Goal: Find specific page/section: Find specific page/section

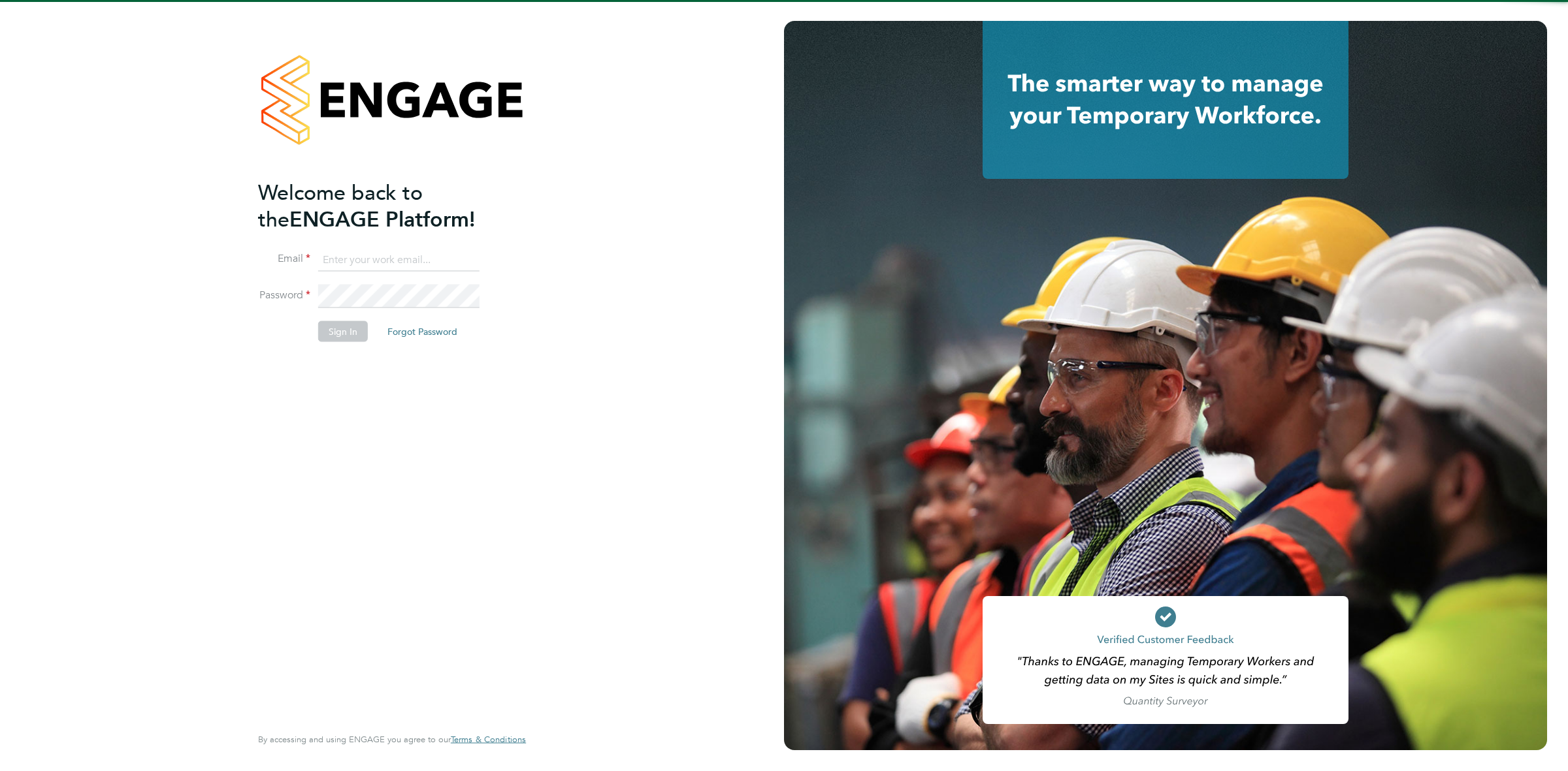
type input "[PERSON_NAME][EMAIL_ADDRESS][DOMAIN_NAME]"
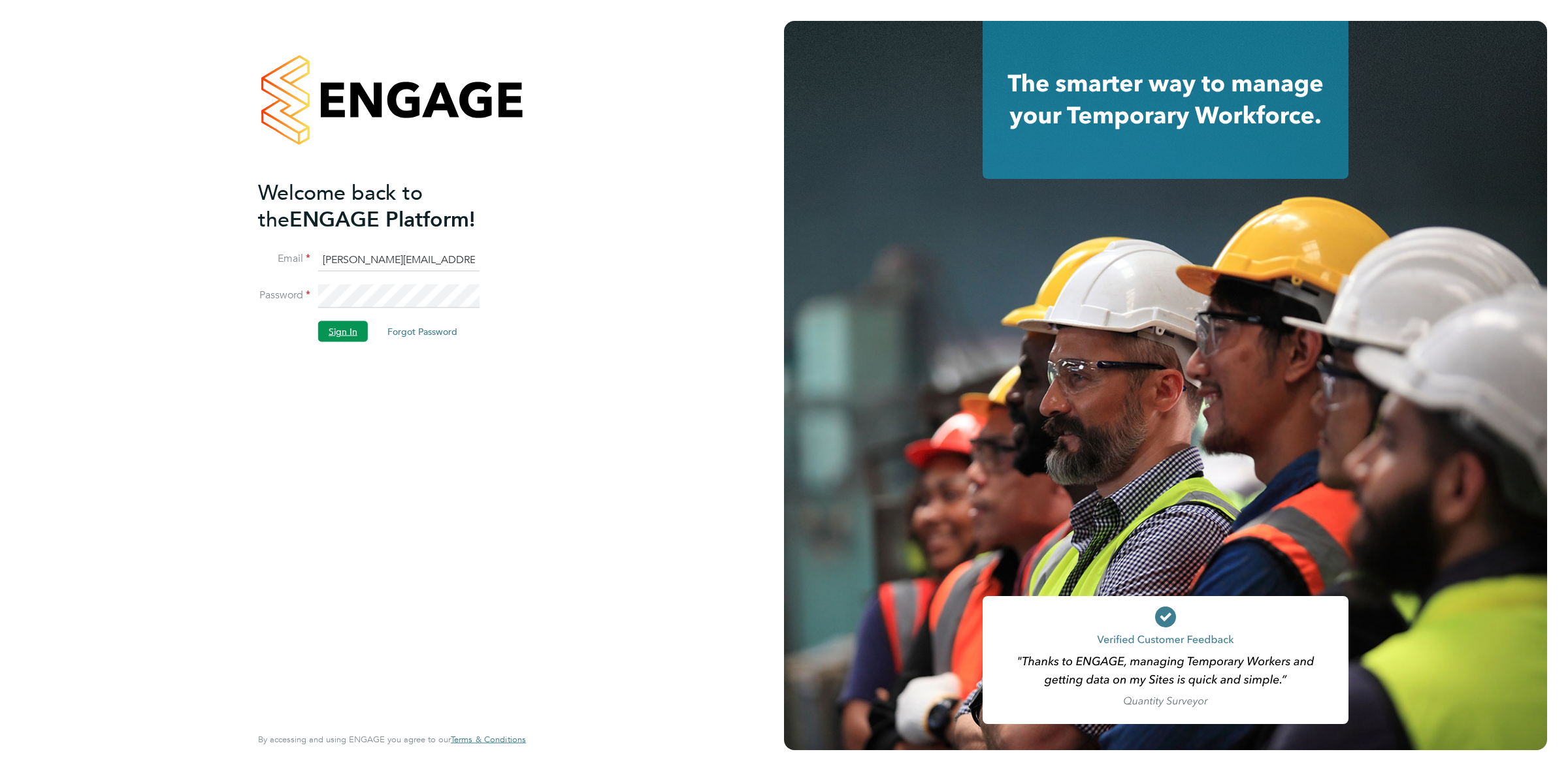
click at [320, 334] on button "Sign In" at bounding box center [342, 331] width 50 height 21
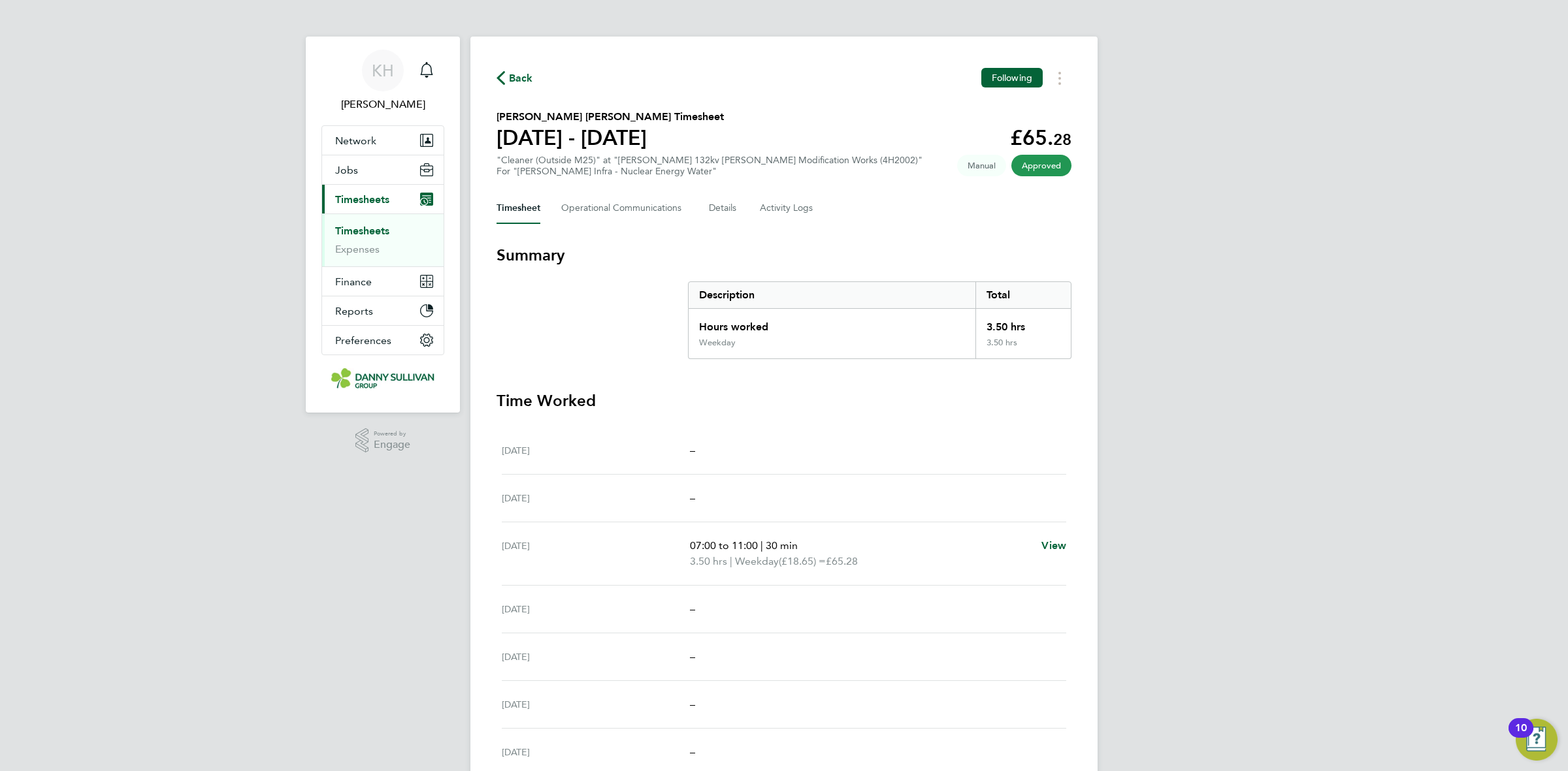
click at [373, 231] on link "Timesheets" at bounding box center [362, 230] width 54 height 12
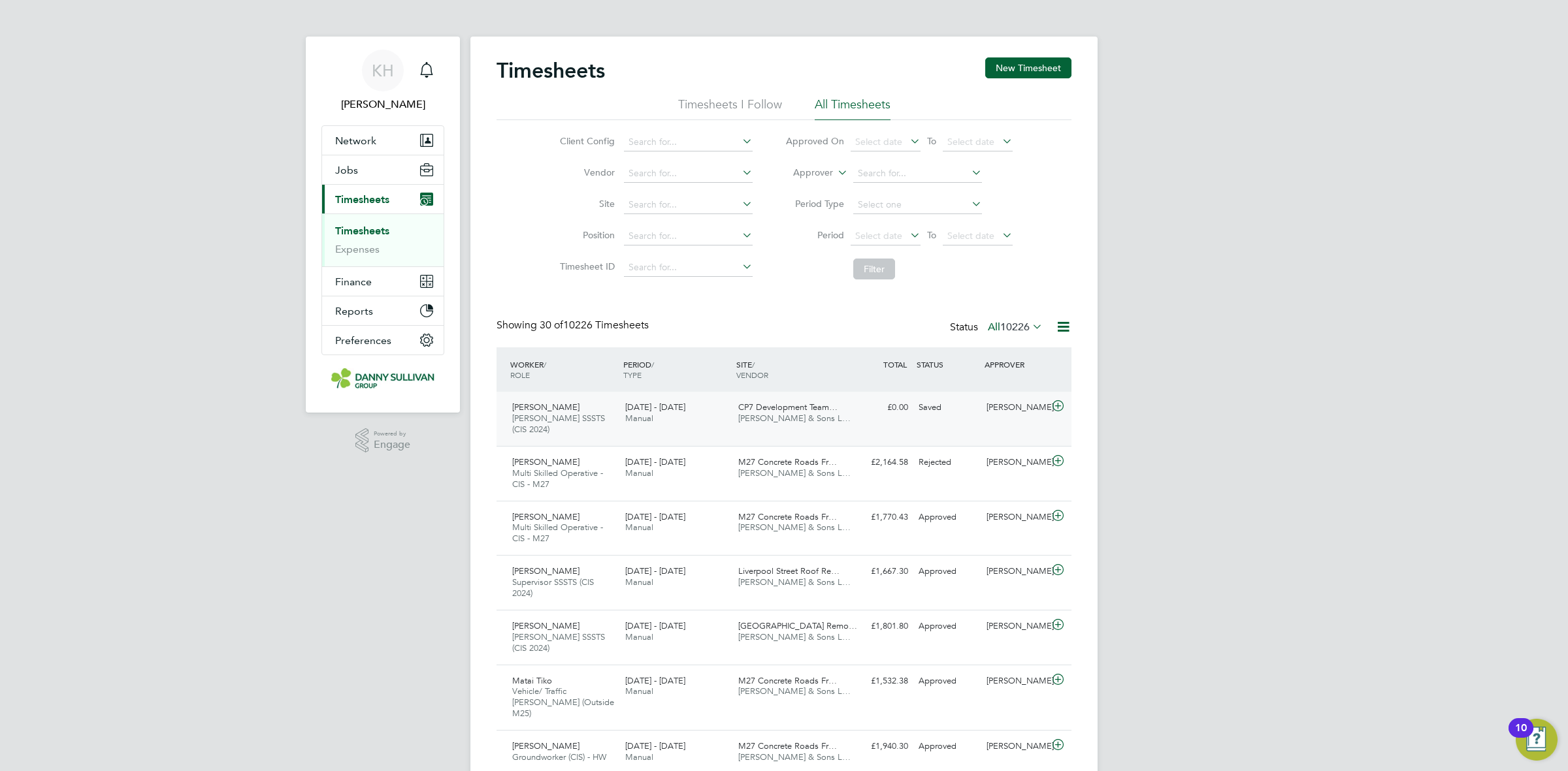
click at [697, 424] on div "13 - 19 Sep 2025 Manual" at bounding box center [676, 414] width 113 height 32
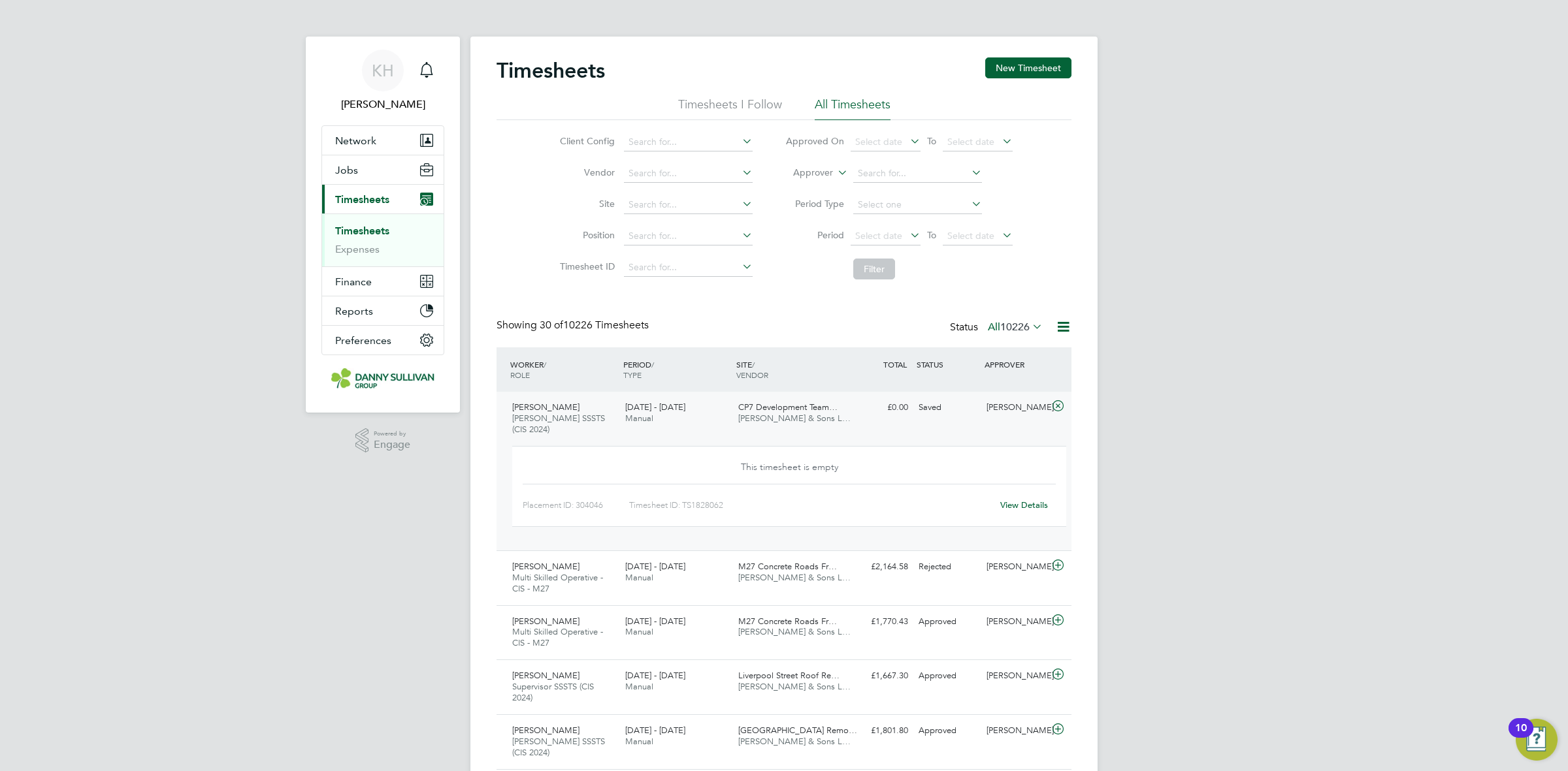
click at [1023, 500] on link "View Details" at bounding box center [1023, 505] width 48 height 11
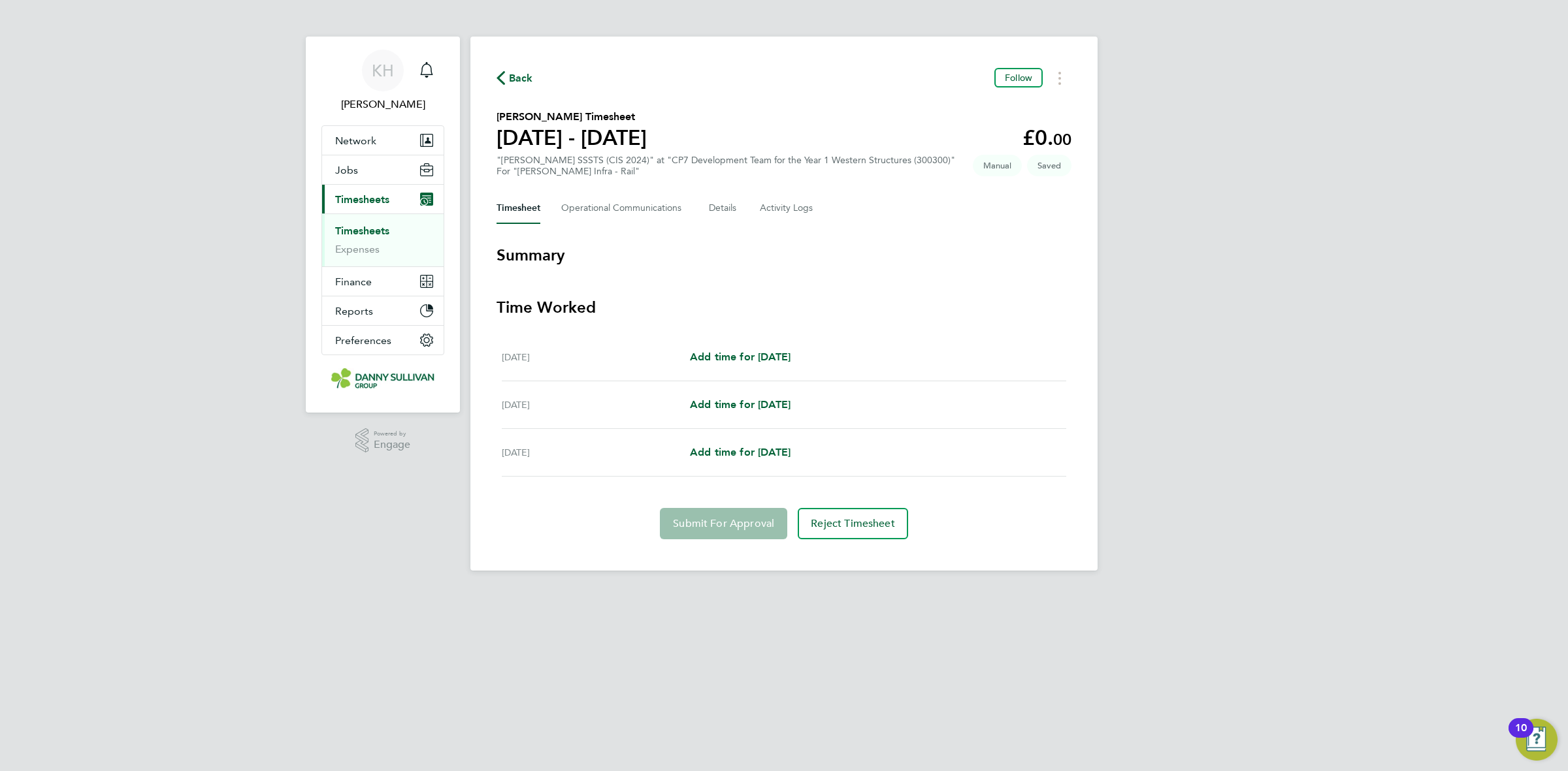
click at [384, 227] on link "Timesheets" at bounding box center [362, 230] width 54 height 12
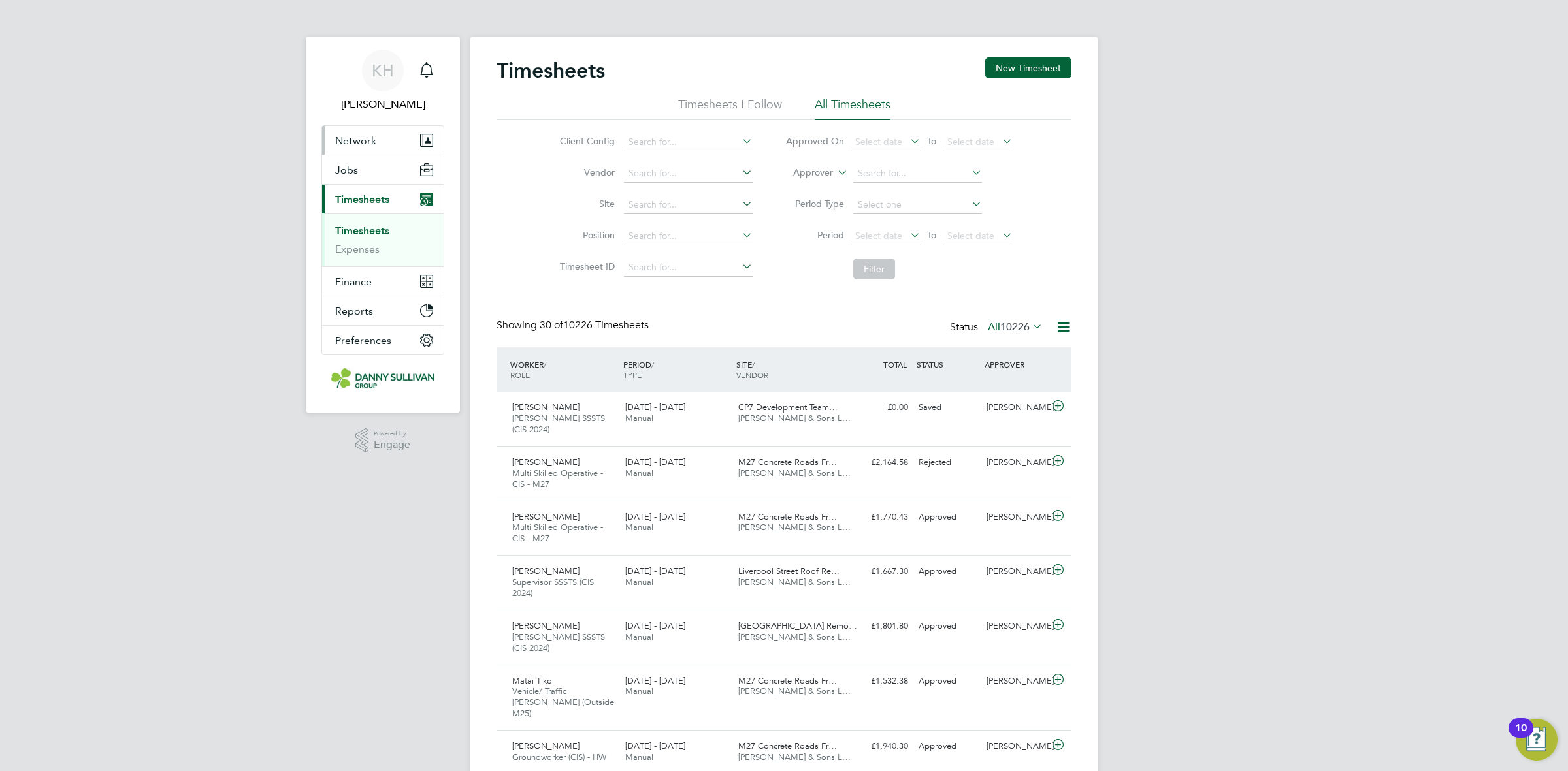
click at [358, 145] on span "Network" at bounding box center [355, 141] width 41 height 12
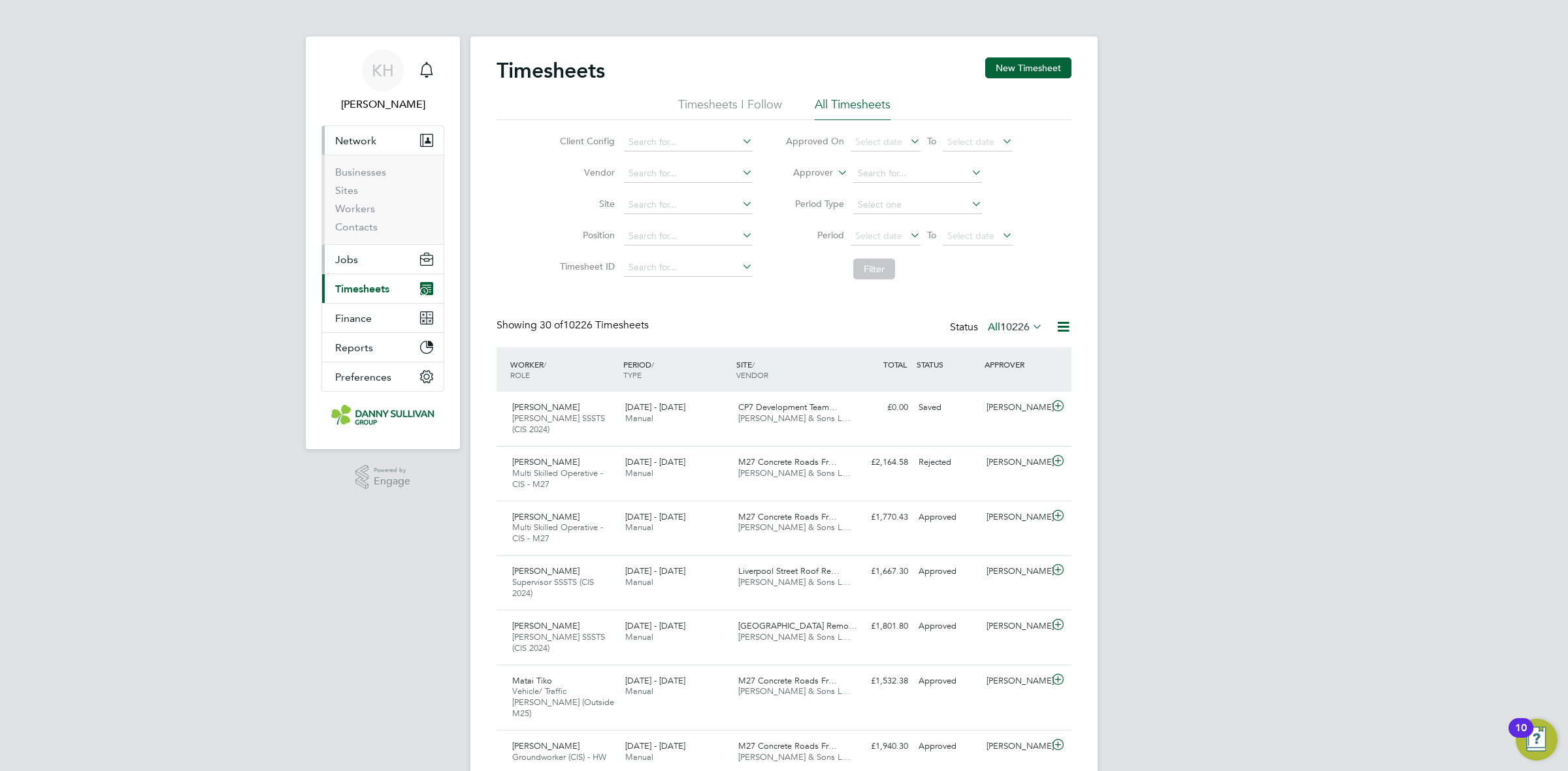
click at [350, 247] on button "Jobs" at bounding box center [382, 258] width 121 height 28
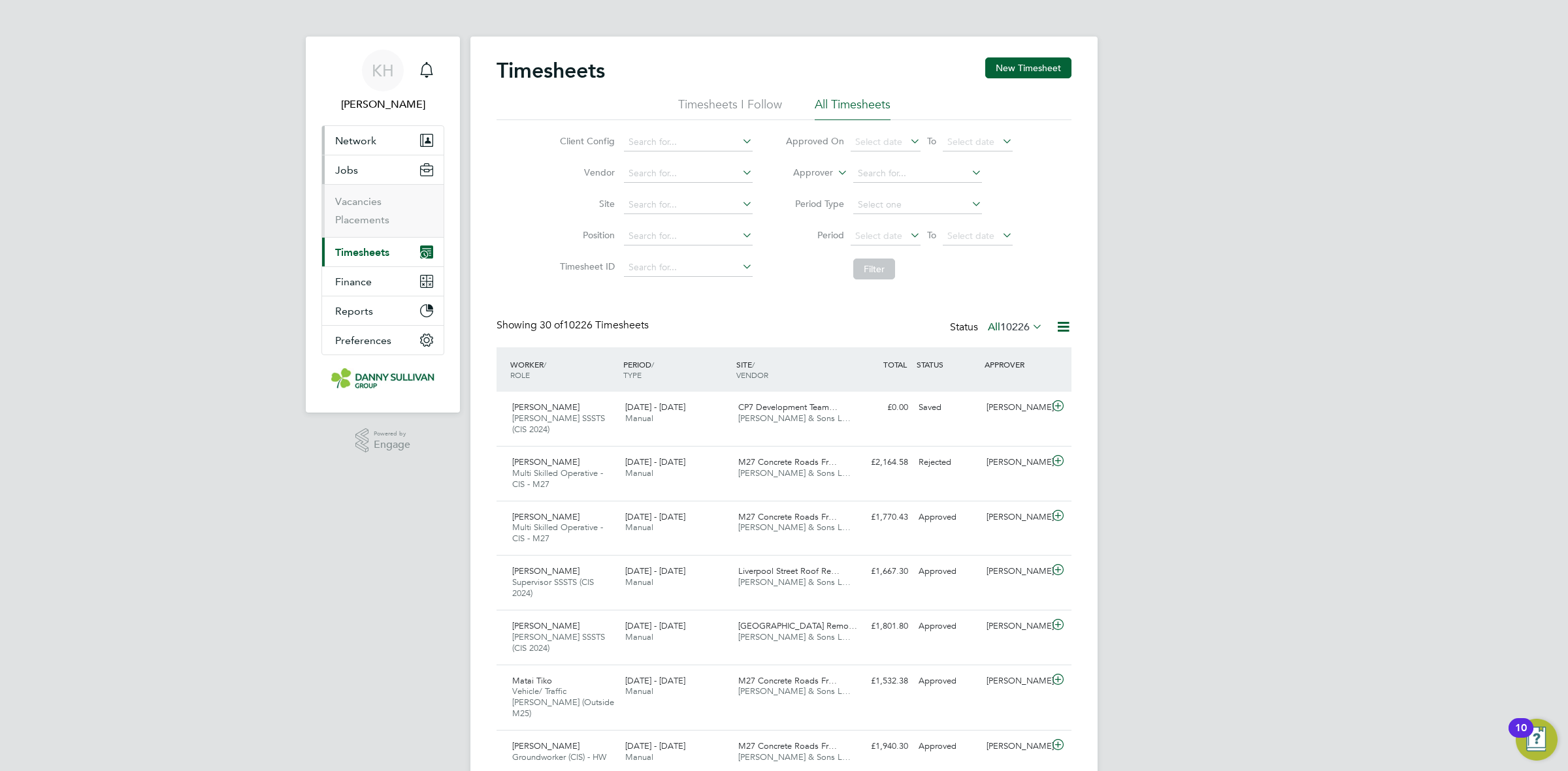
click at [369, 145] on span "Network" at bounding box center [355, 141] width 41 height 12
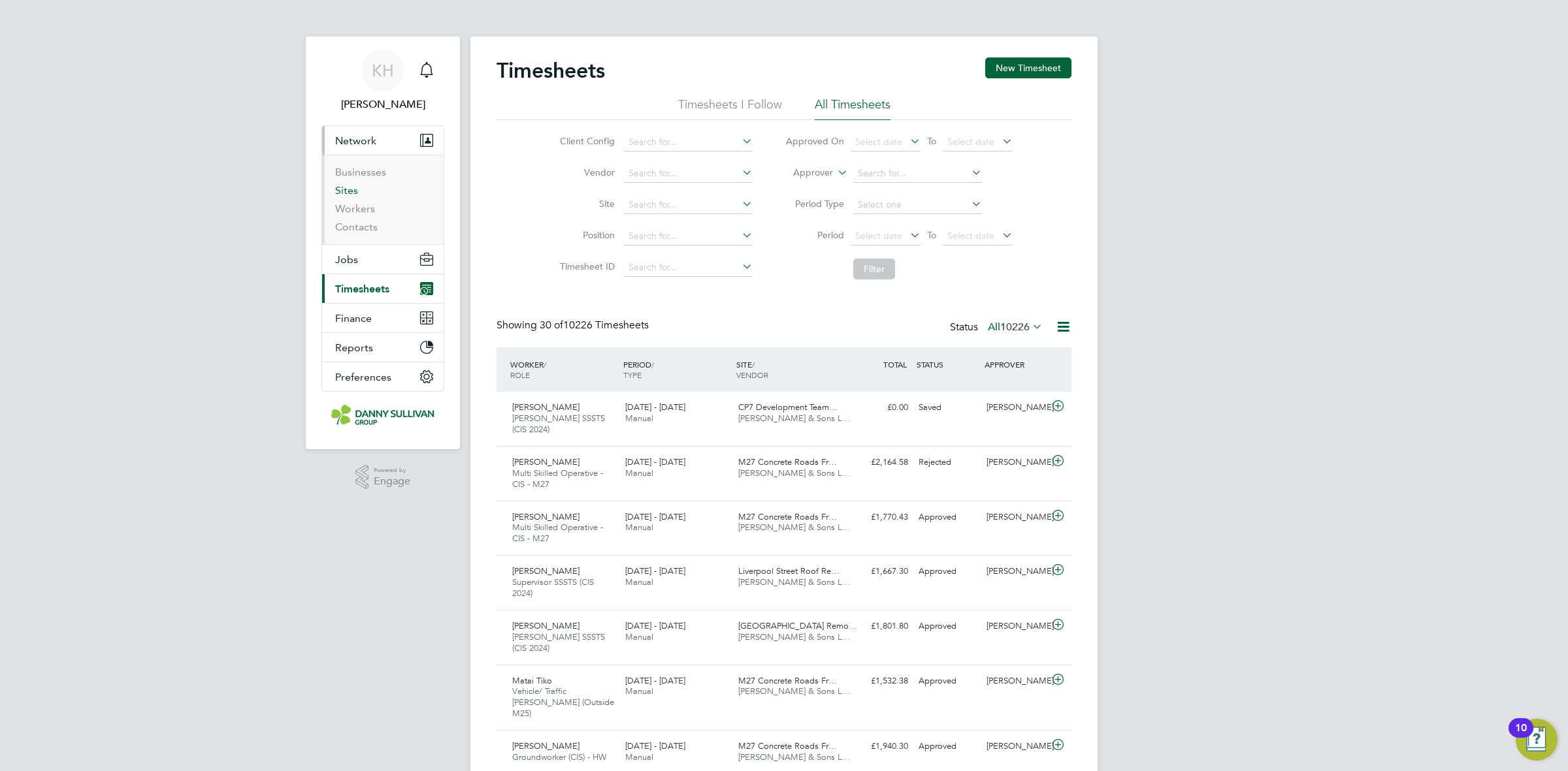
click at [351, 191] on link "Sites" at bounding box center [346, 190] width 23 height 12
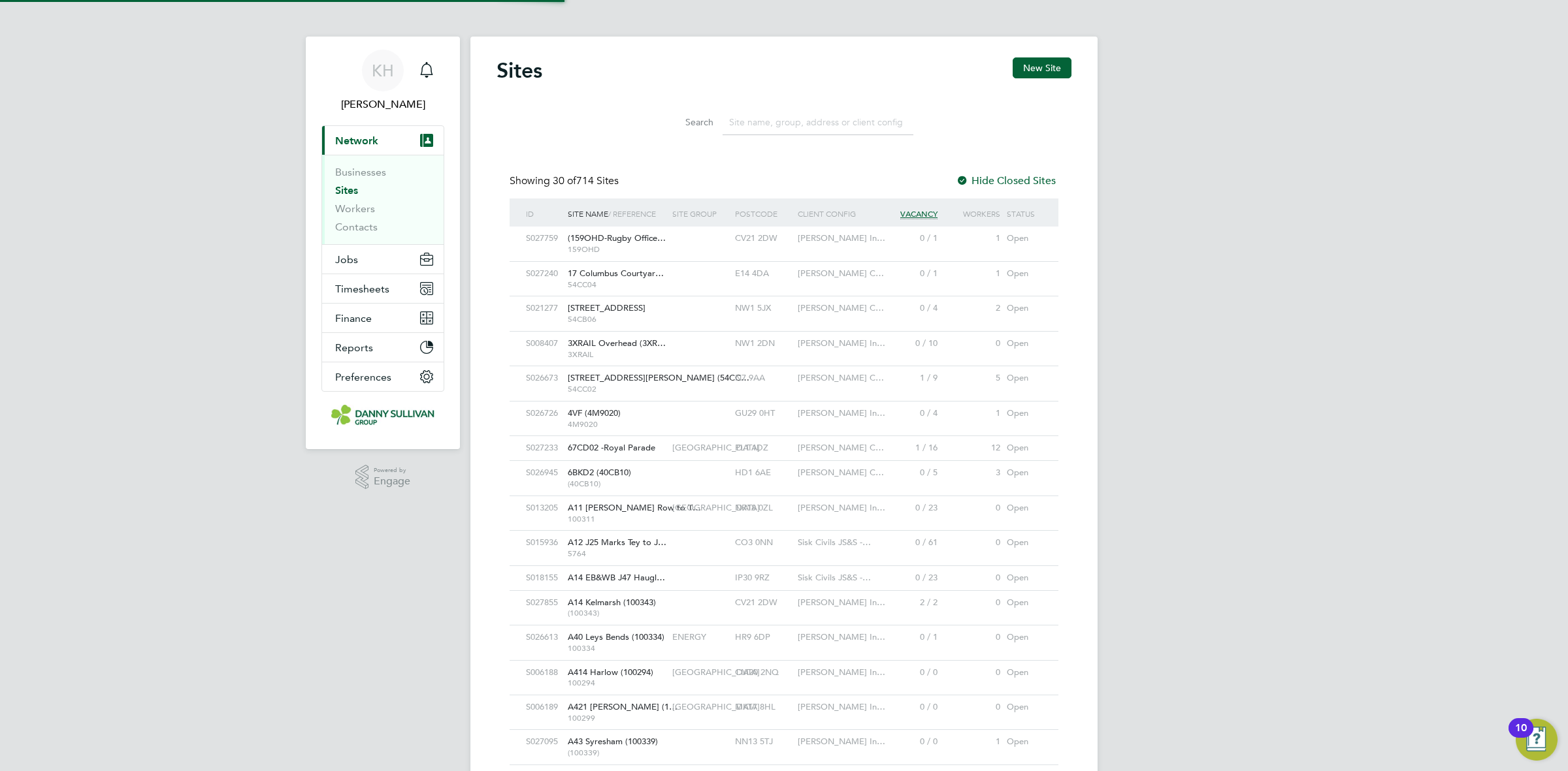
click at [814, 113] on input at bounding box center [818, 122] width 191 height 25
click at [807, 118] on input at bounding box center [818, 122] width 191 height 25
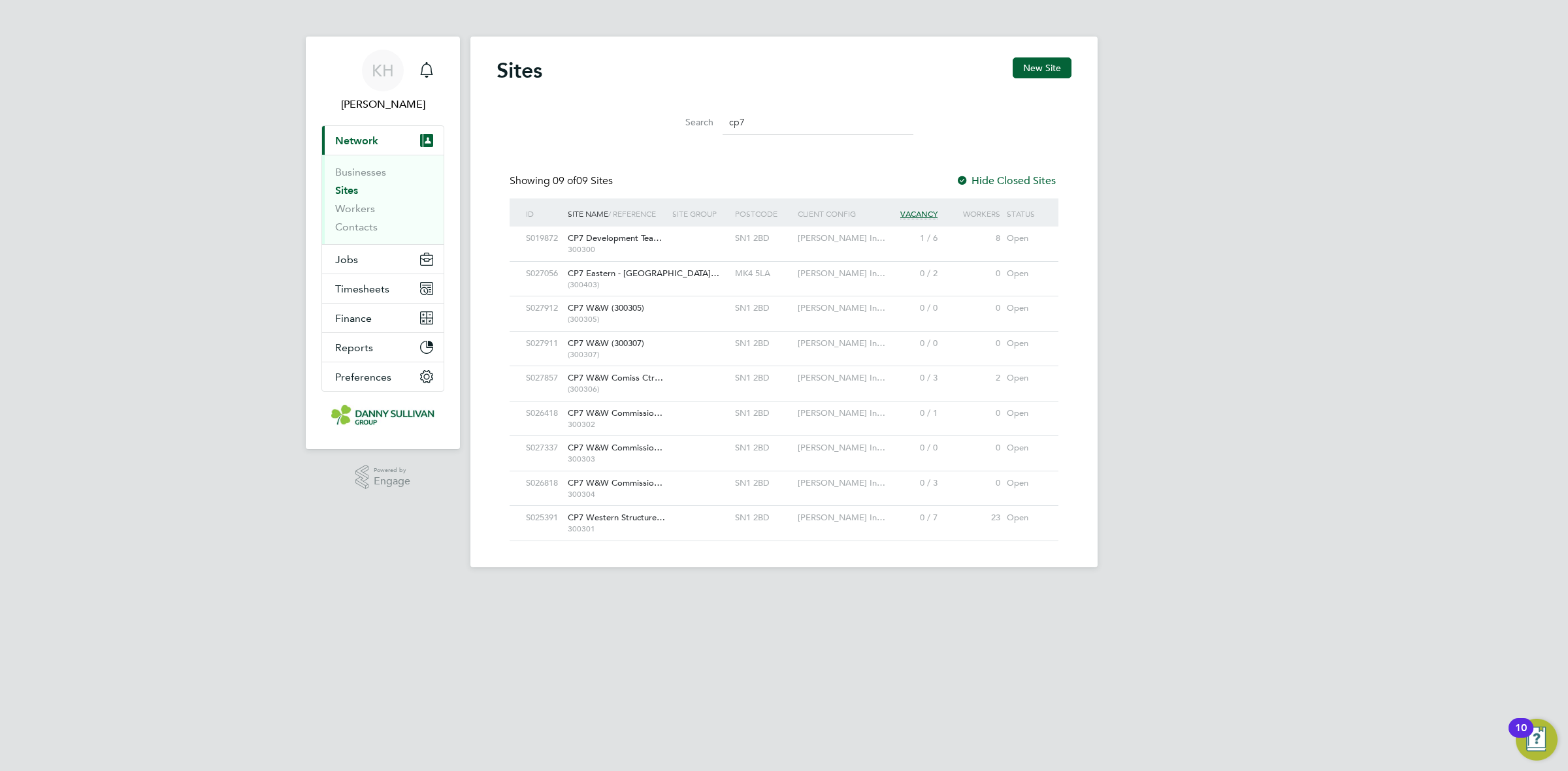
type input "cp7"
click at [580, 454] on span "300303" at bounding box center [616, 459] width 98 height 11
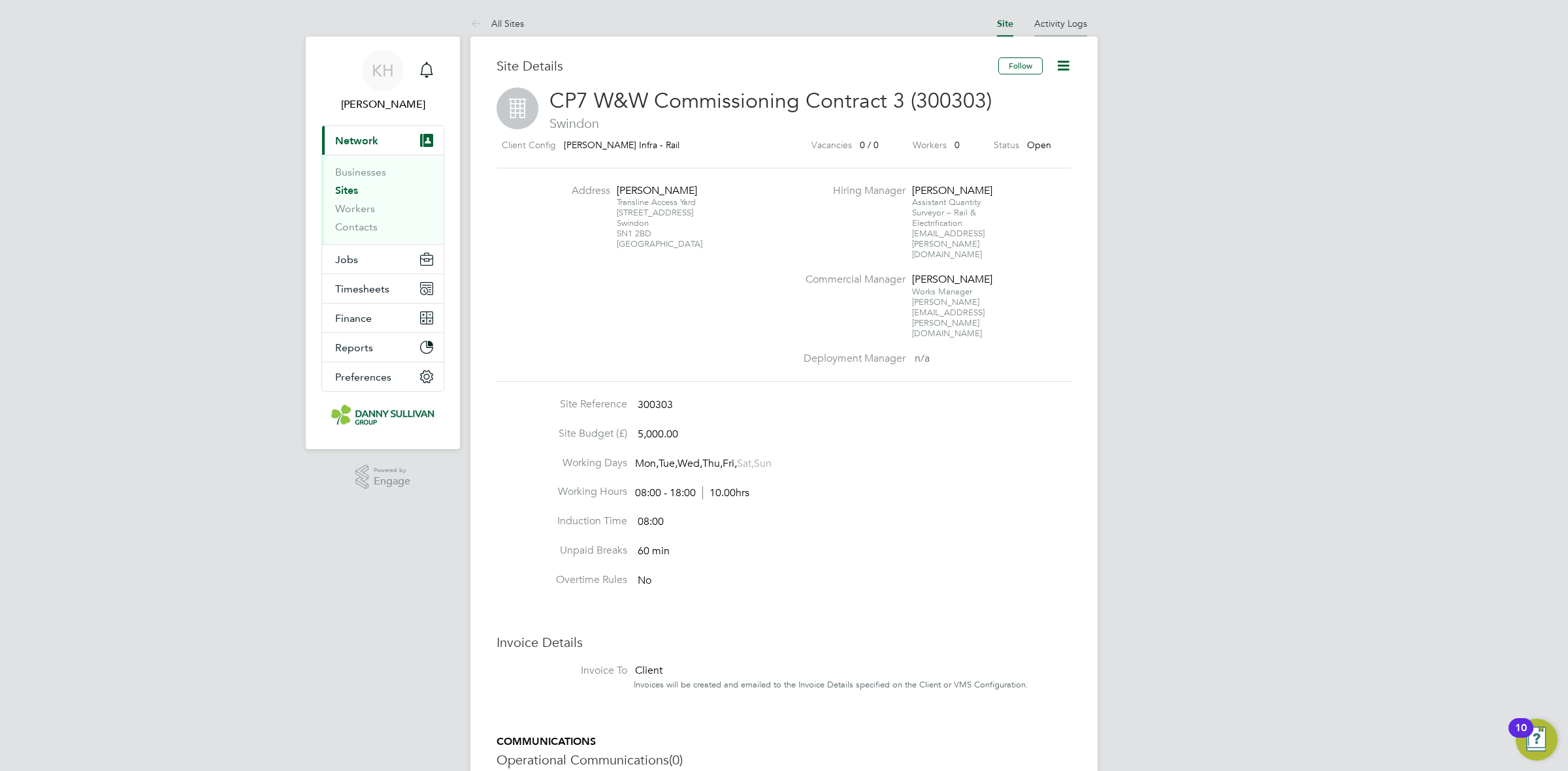
click at [1049, 32] on li "Activity Logs" at bounding box center [1060, 24] width 53 height 26
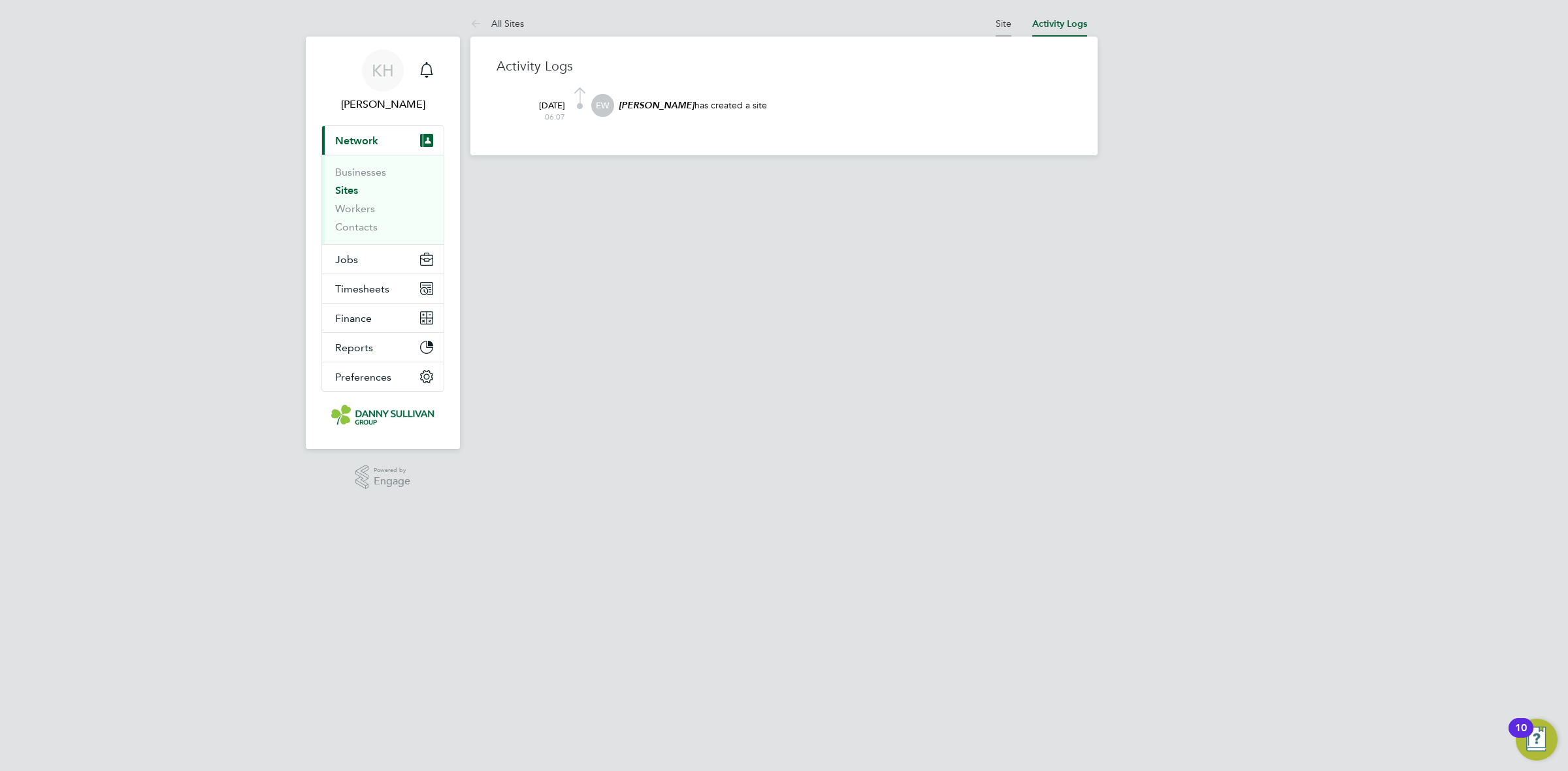
click at [1003, 29] on li "Site" at bounding box center [1003, 24] width 15 height 26
